Goal: Task Accomplishment & Management: Manage account settings

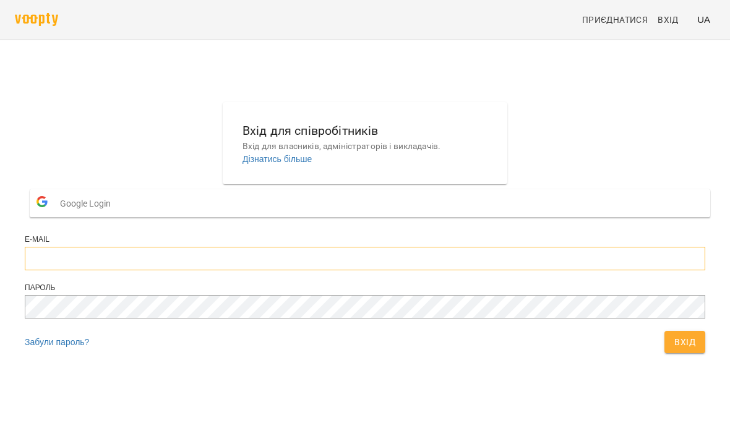
scroll to position [176, 0]
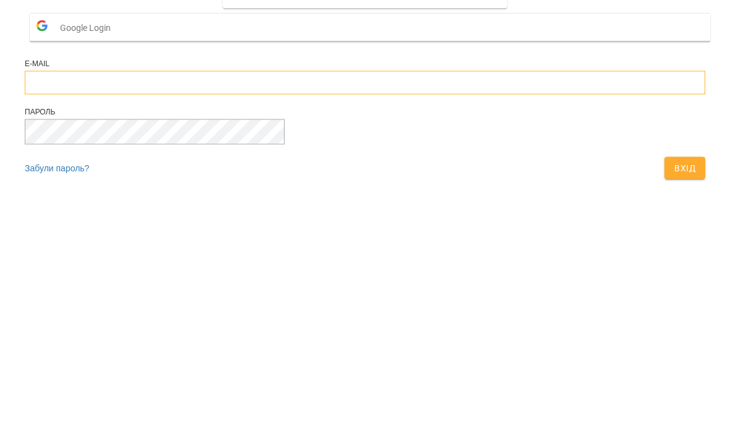
type input "**********"
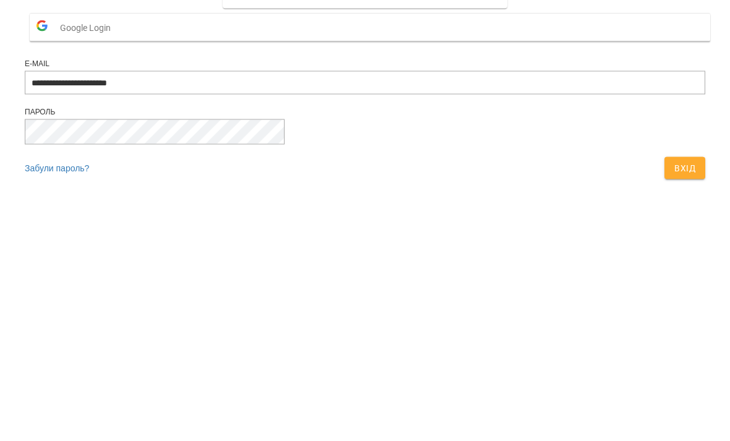
click at [664, 333] on button "Вхід" at bounding box center [684, 344] width 41 height 22
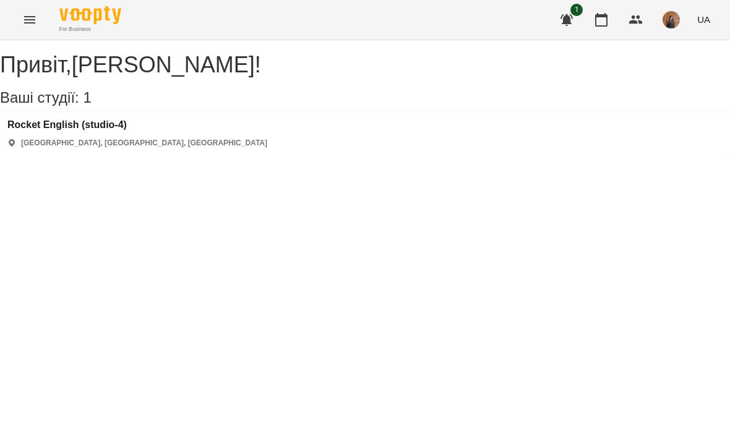
click at [72, 131] on h3 "Rocket English (studio-4)" at bounding box center [137, 124] width 260 height 11
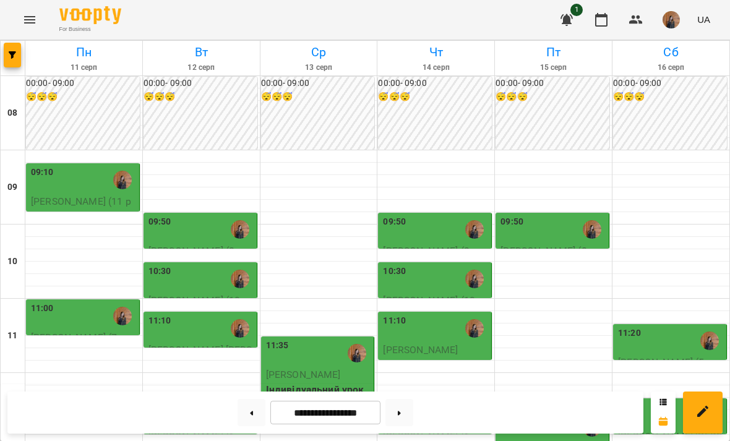
scroll to position [9, 0]
click at [81, 166] on div "09:10" at bounding box center [84, 180] width 106 height 28
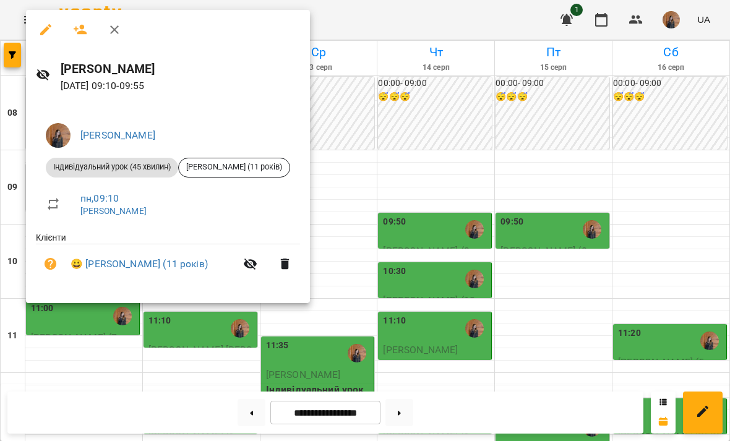
click at [589, 312] on div at bounding box center [365, 220] width 730 height 441
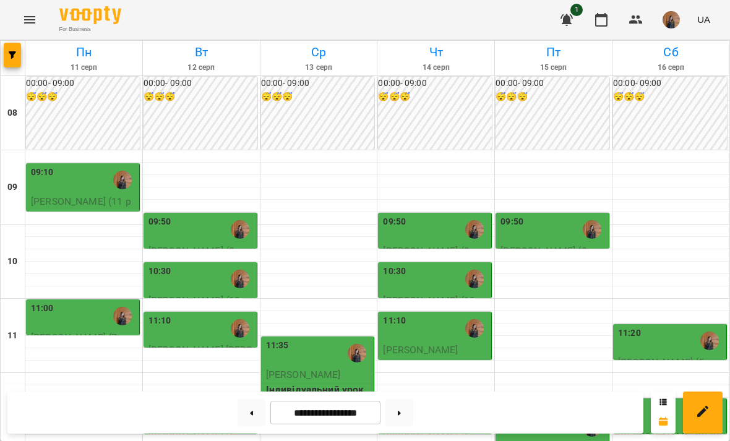
scroll to position [218, 0]
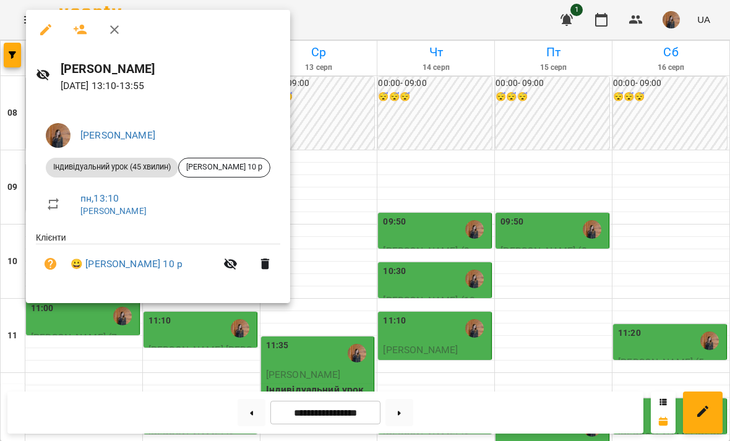
click at [590, 257] on div at bounding box center [365, 220] width 730 height 441
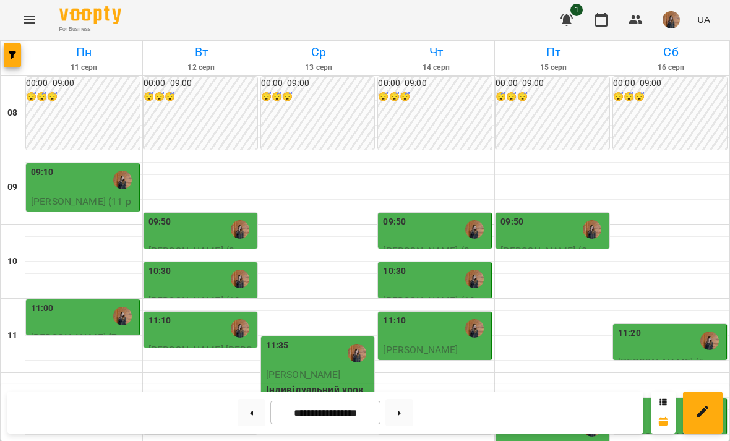
scroll to position [350, 0]
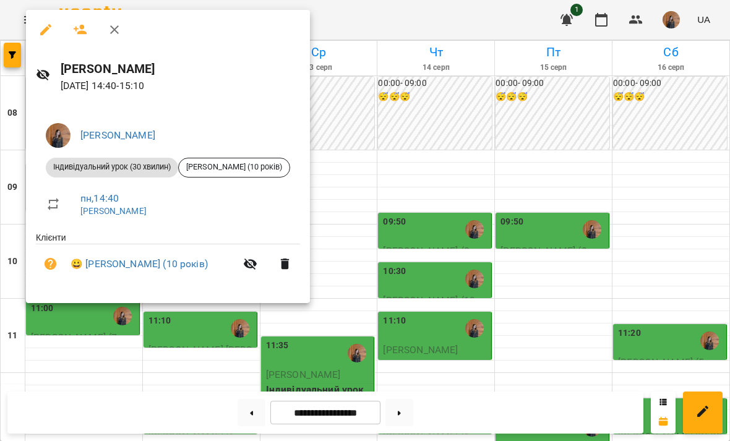
click at [587, 263] on div at bounding box center [365, 220] width 730 height 441
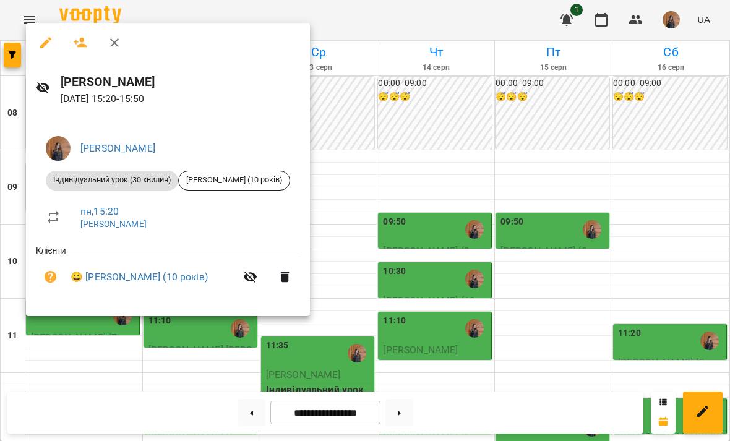
click at [608, 252] on div at bounding box center [365, 220] width 730 height 441
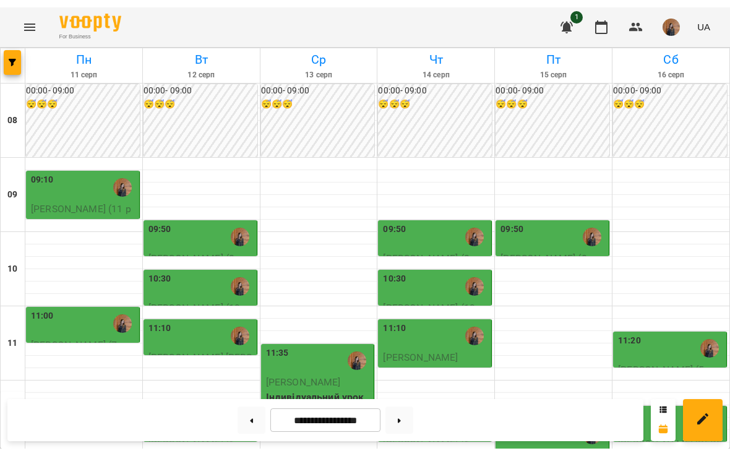
scroll to position [113, 0]
